Goal: Task Accomplishment & Management: Use online tool/utility

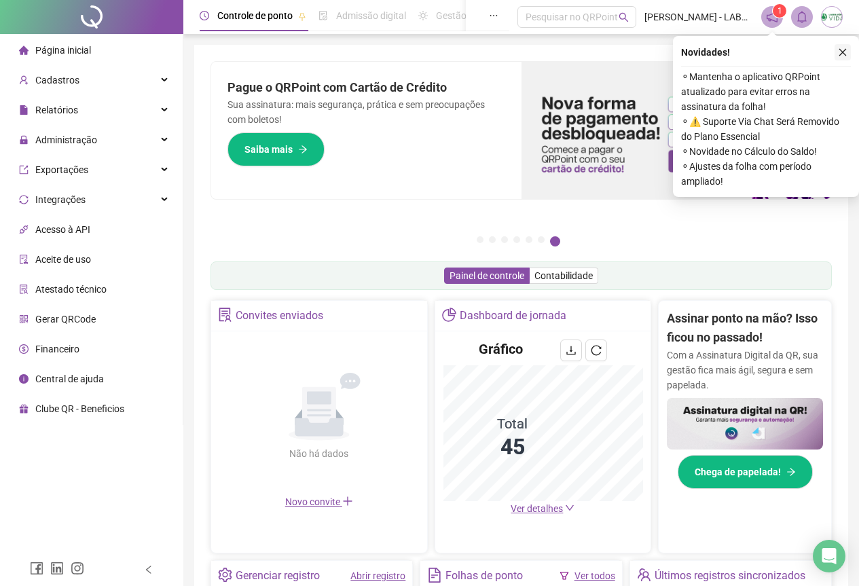
click at [842, 50] on icon "close" at bounding box center [843, 53] width 10 height 10
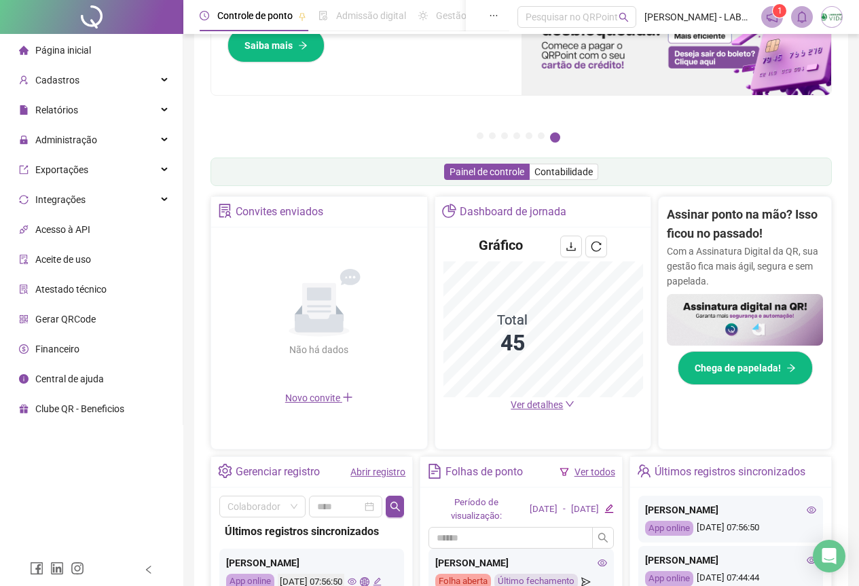
scroll to position [136, 0]
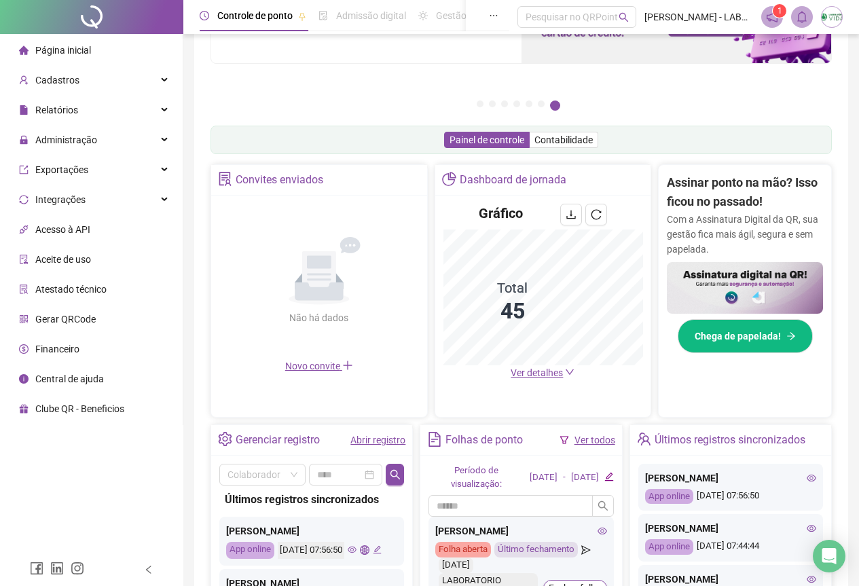
click at [519, 378] on span "Ver detalhes" at bounding box center [536, 372] width 52 height 11
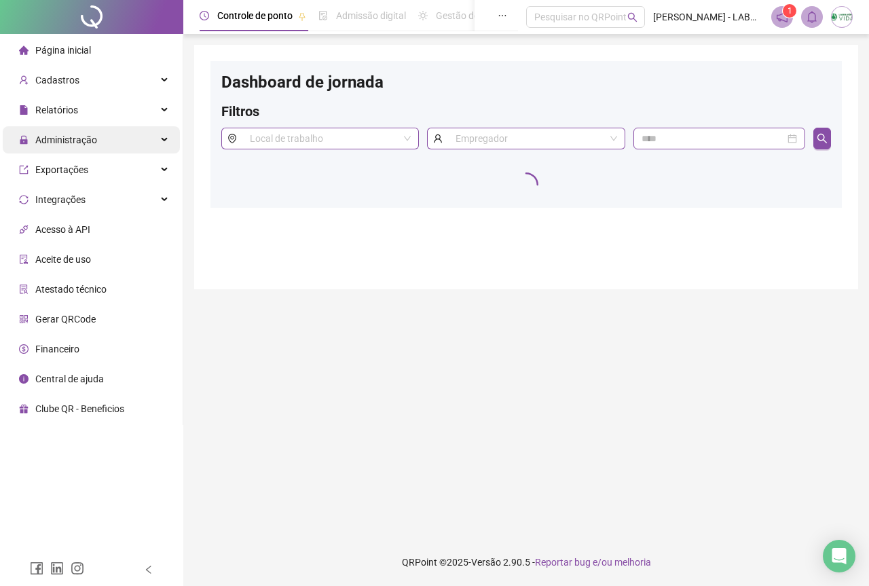
click at [66, 132] on span "Administração" at bounding box center [58, 139] width 78 height 27
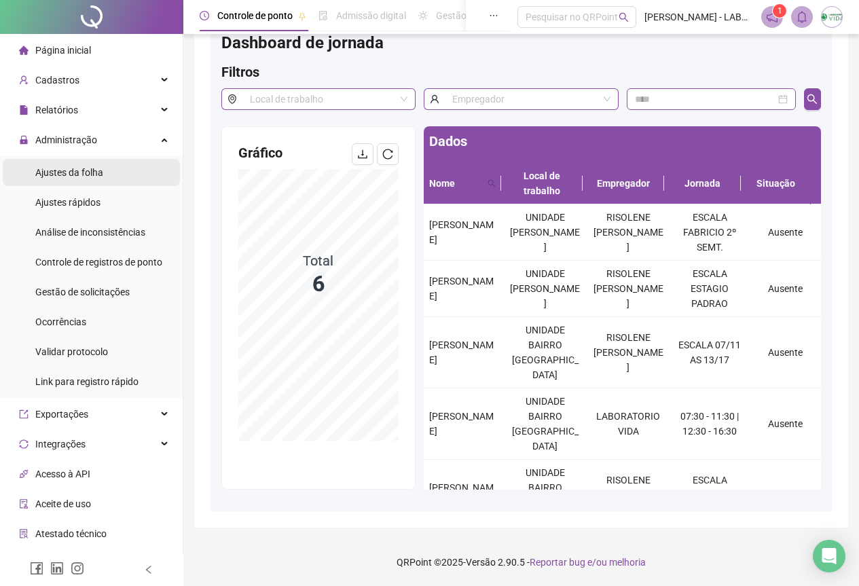
click at [77, 169] on span "Ajustes da folha" at bounding box center [69, 172] width 68 height 11
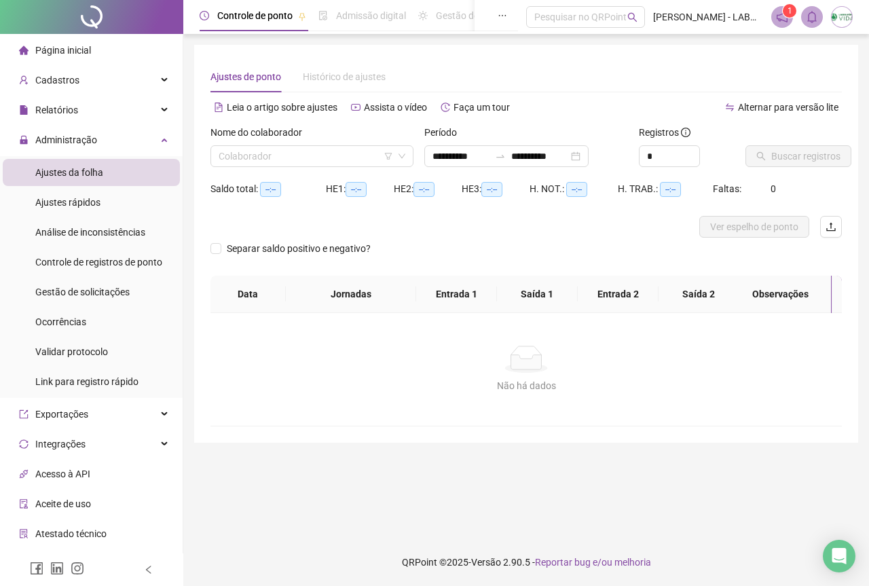
type input "**********"
click at [226, 155] on input "search" at bounding box center [306, 156] width 174 height 20
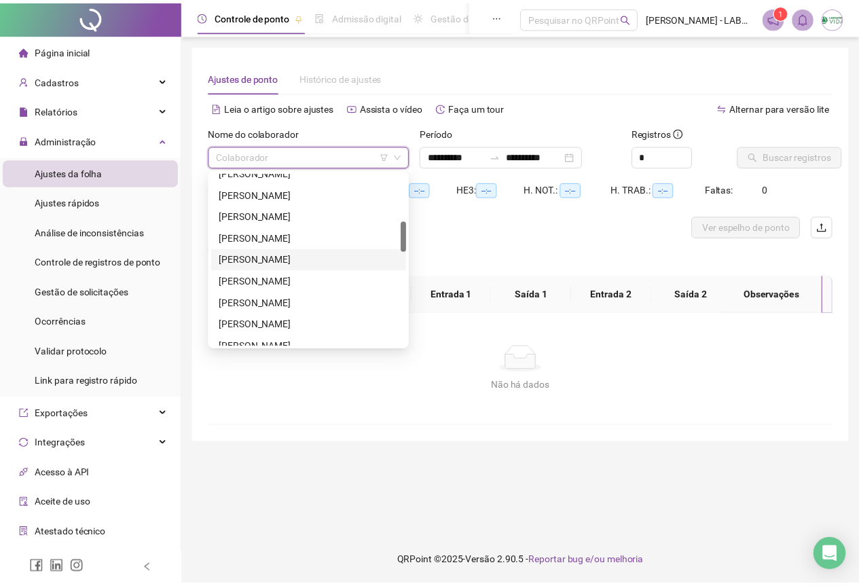
scroll to position [407, 0]
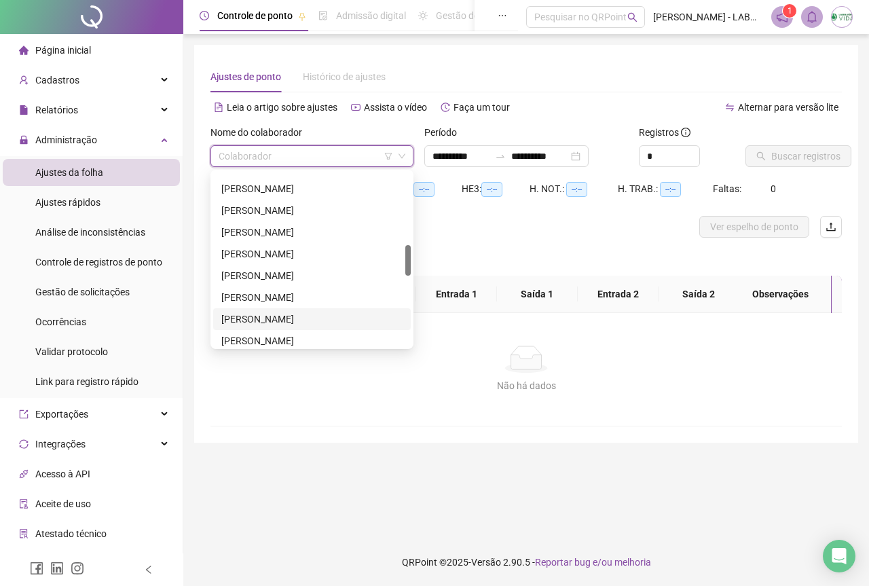
click at [329, 316] on div "LARISSA SILVA MENDES PEREIRA" at bounding box center [311, 319] width 181 height 15
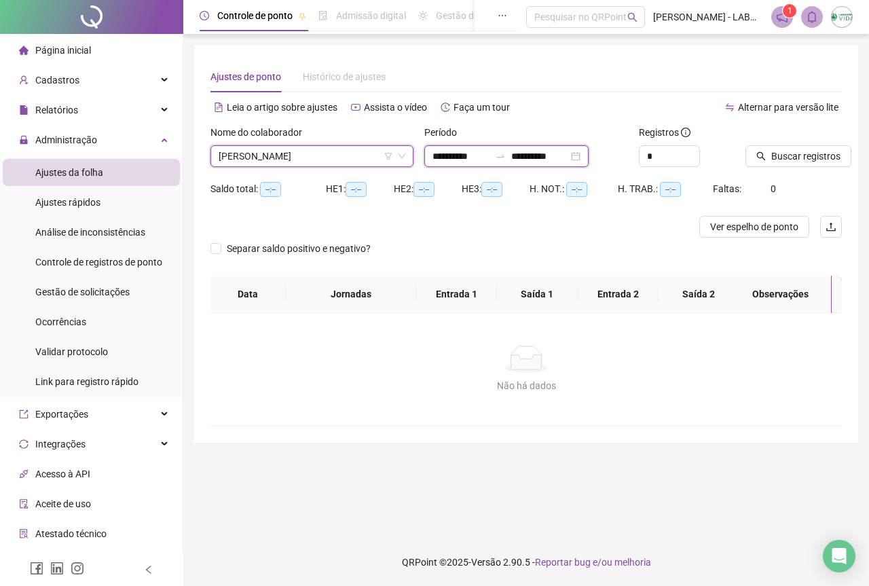
click at [436, 159] on input "**********" at bounding box center [460, 156] width 57 height 15
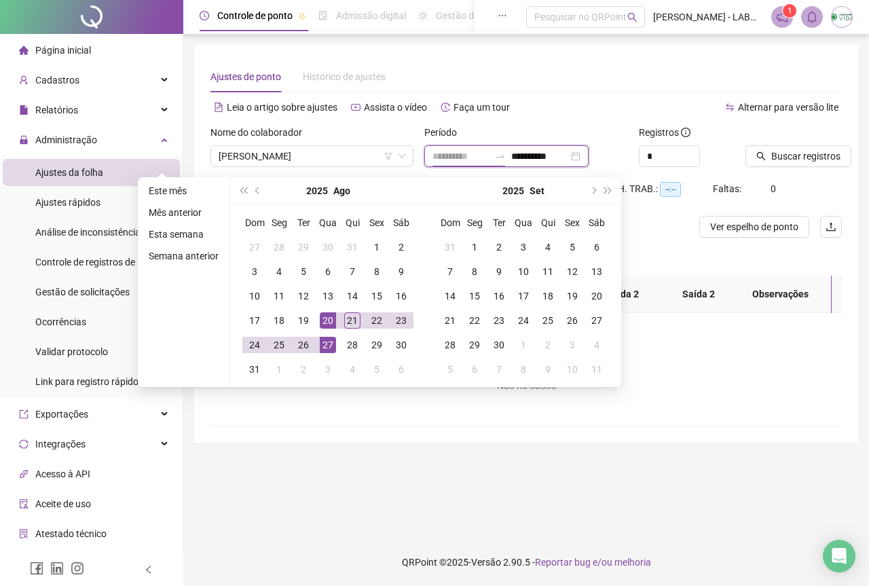
type input "**********"
click at [320, 318] on div "20" at bounding box center [328, 320] width 16 height 16
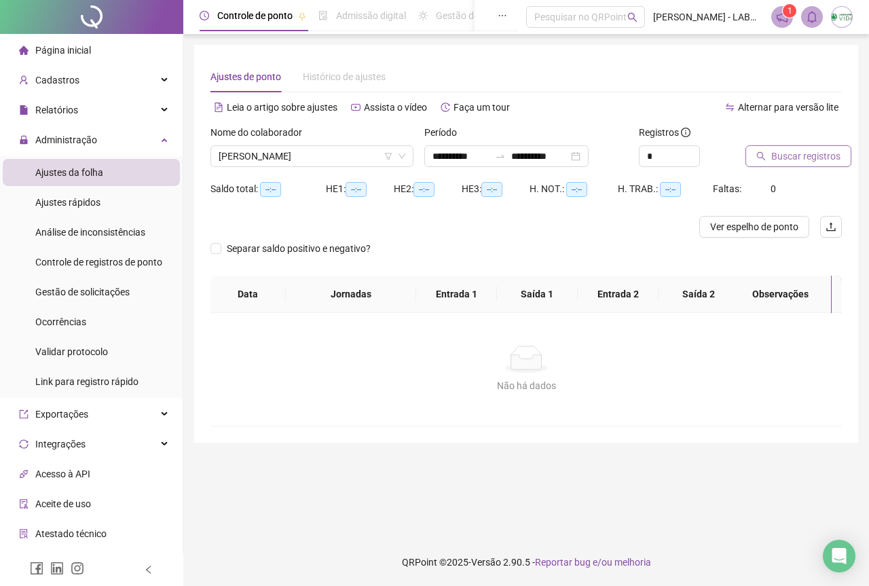
click at [817, 160] on span "Buscar registros" at bounding box center [805, 156] width 69 height 15
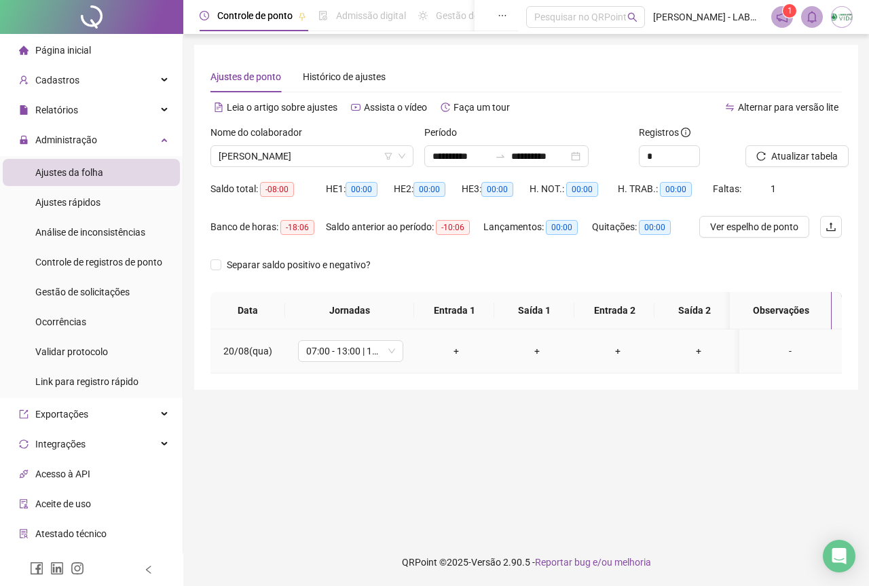
click at [777, 350] on div "-" at bounding box center [790, 350] width 80 height 15
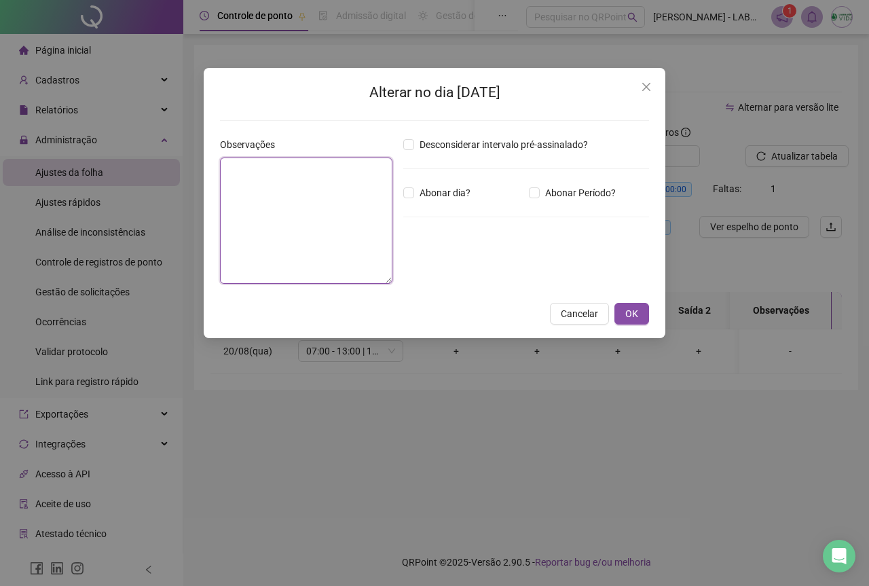
click at [248, 239] on textarea at bounding box center [306, 220] width 172 height 126
type textarea "**********"
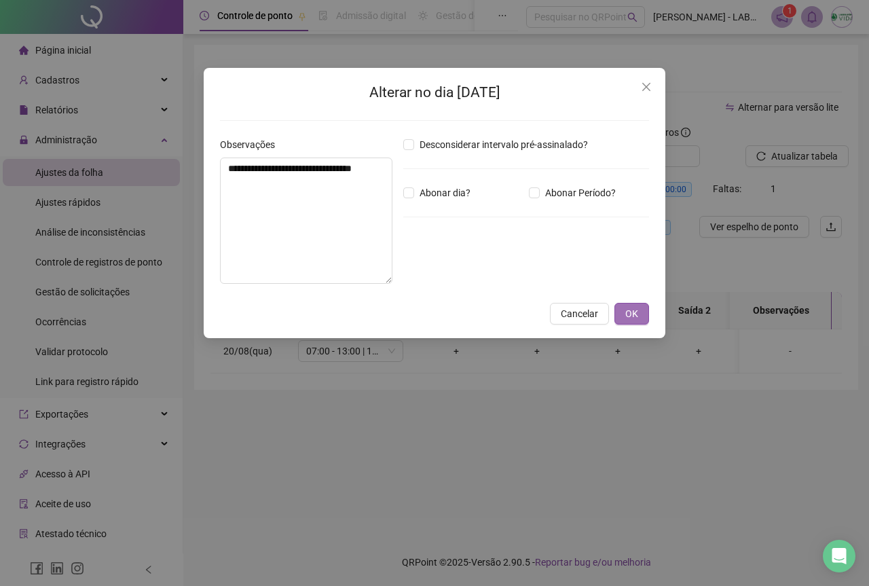
click at [636, 315] on span "OK" at bounding box center [631, 313] width 13 height 15
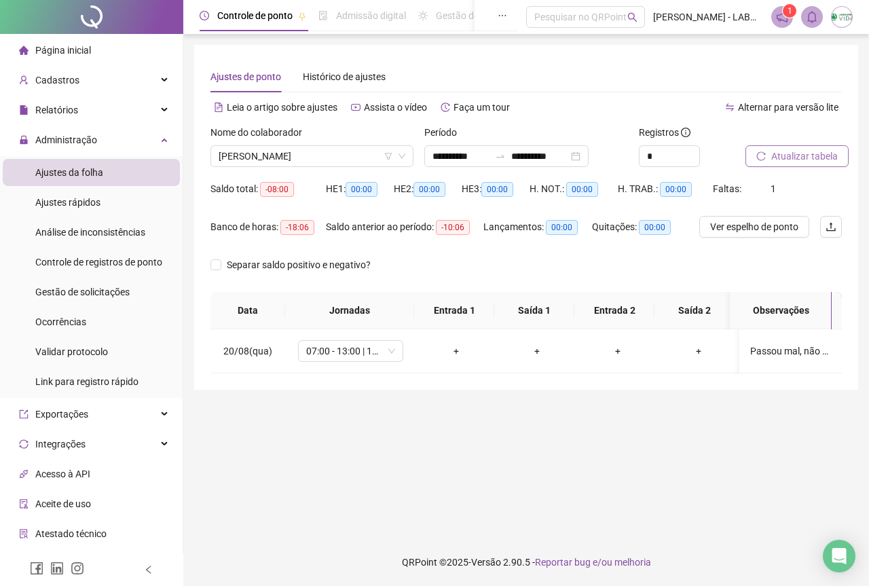
click at [820, 162] on span "Atualizar tabela" at bounding box center [804, 156] width 67 height 15
click at [258, 157] on span "LARISSA SILVA MENDES PEREIRA" at bounding box center [312, 156] width 187 height 20
click at [127, 175] on li "Ajustes da folha" at bounding box center [91, 172] width 177 height 27
click at [79, 47] on span "Página inicial" at bounding box center [63, 50] width 56 height 11
